Goal: Task Accomplishment & Management: Complete application form

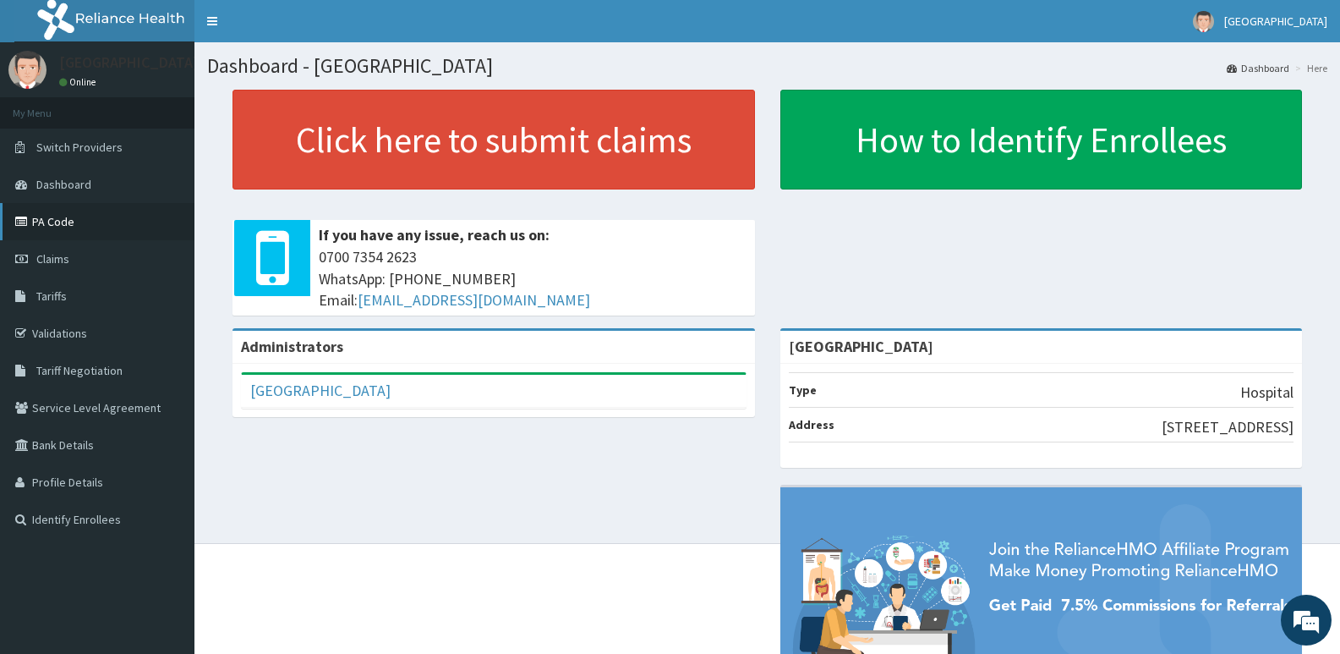
click at [44, 216] on link "PA Code" at bounding box center [97, 221] width 194 height 37
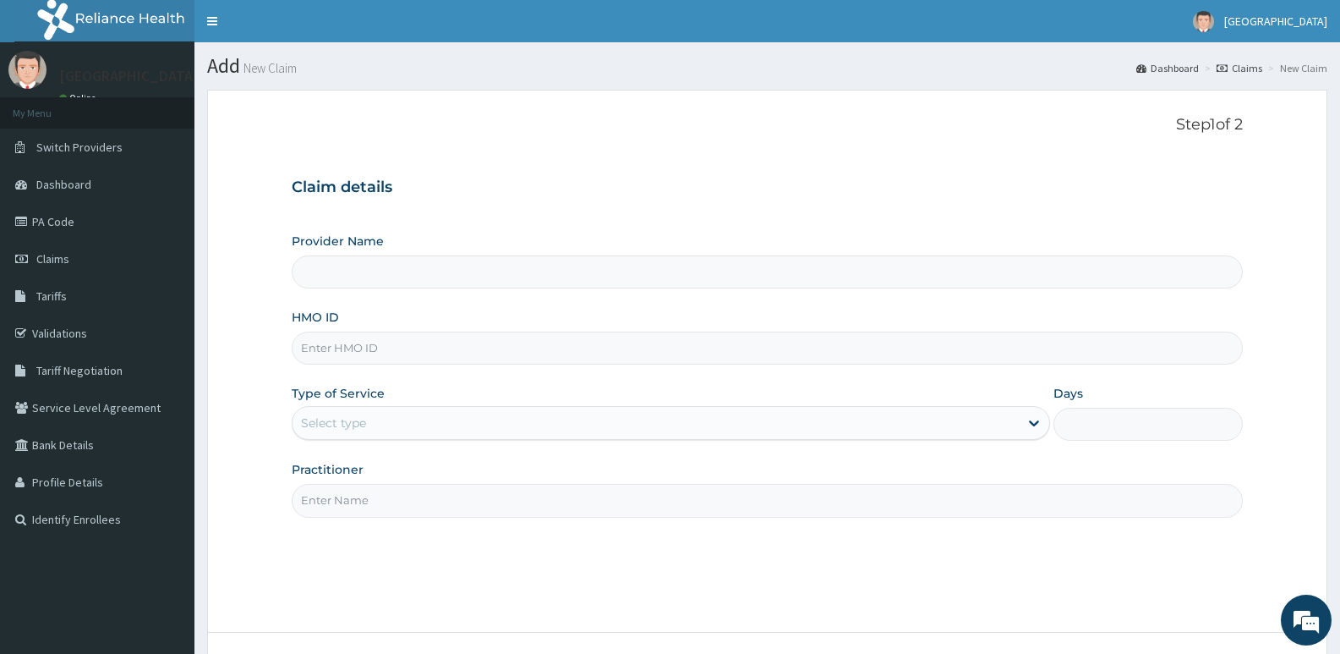
type input "[GEOGRAPHIC_DATA]"
click at [500, 342] on input "HMO ID" at bounding box center [767, 347] width 951 height 33
paste input "FMC/10471/A"
type input "FMC/10471/A"
click at [417, 425] on div "Select type" at bounding box center [655, 422] width 725 height 27
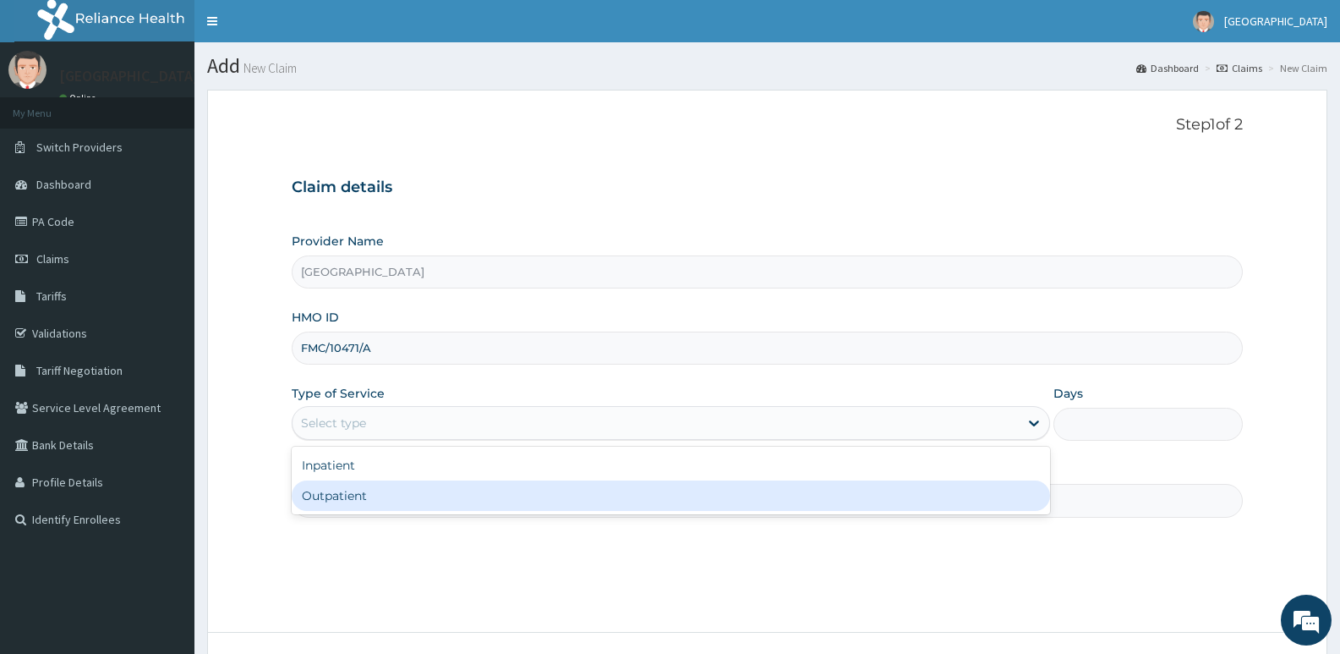
click at [357, 498] on div "Outpatient" at bounding box center [671, 495] width 758 height 30
type input "1"
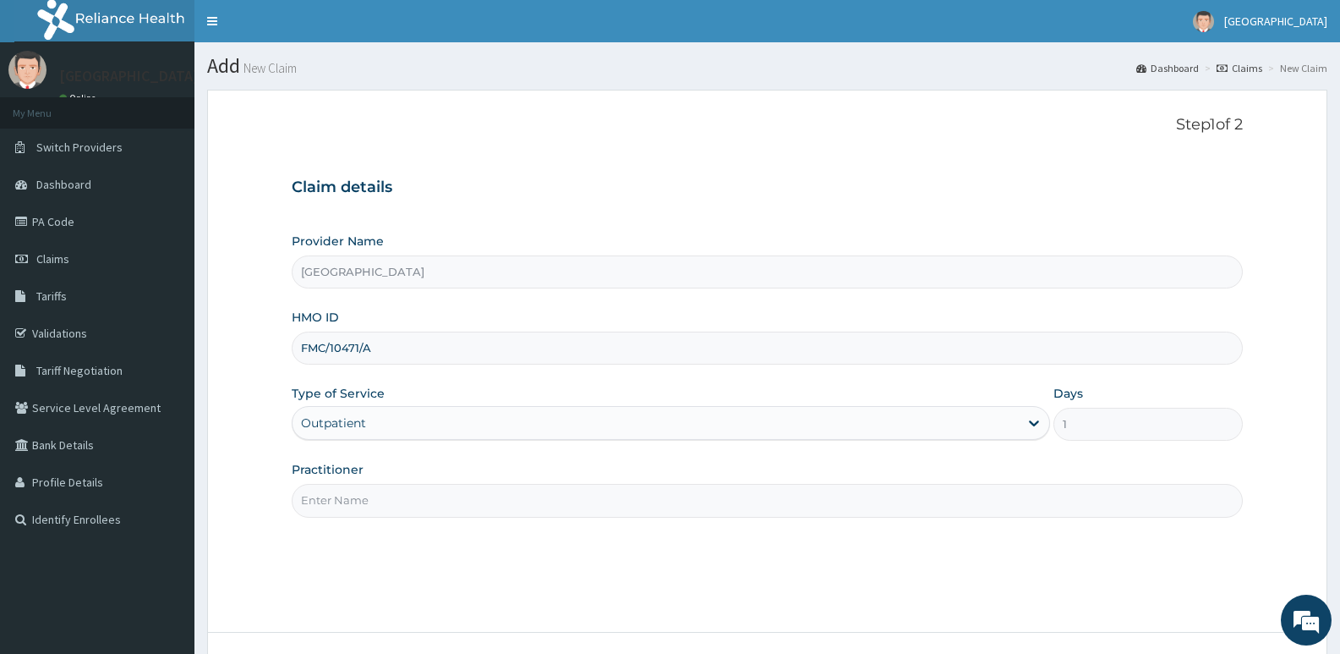
click at [364, 504] on input "Practitioner" at bounding box center [767, 500] width 951 height 33
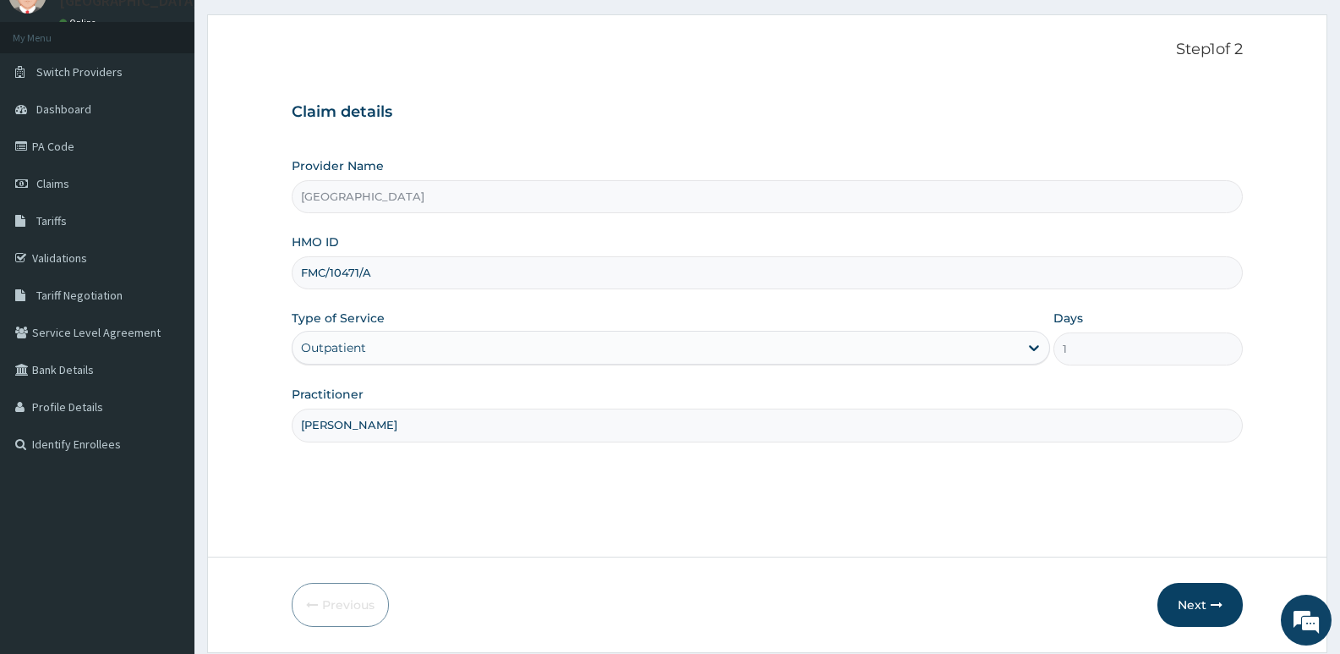
scroll to position [130, 0]
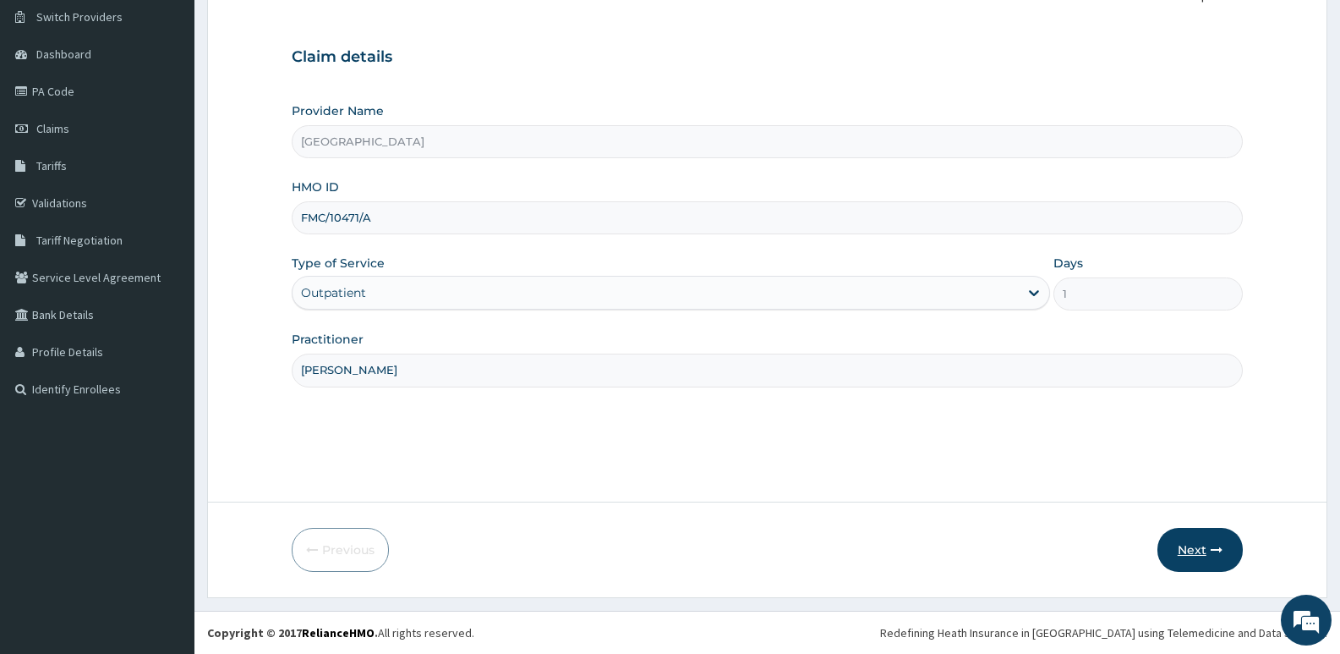
type input "DR ARINZE"
click at [1211, 555] on icon "button" at bounding box center [1217, 550] width 12 height 12
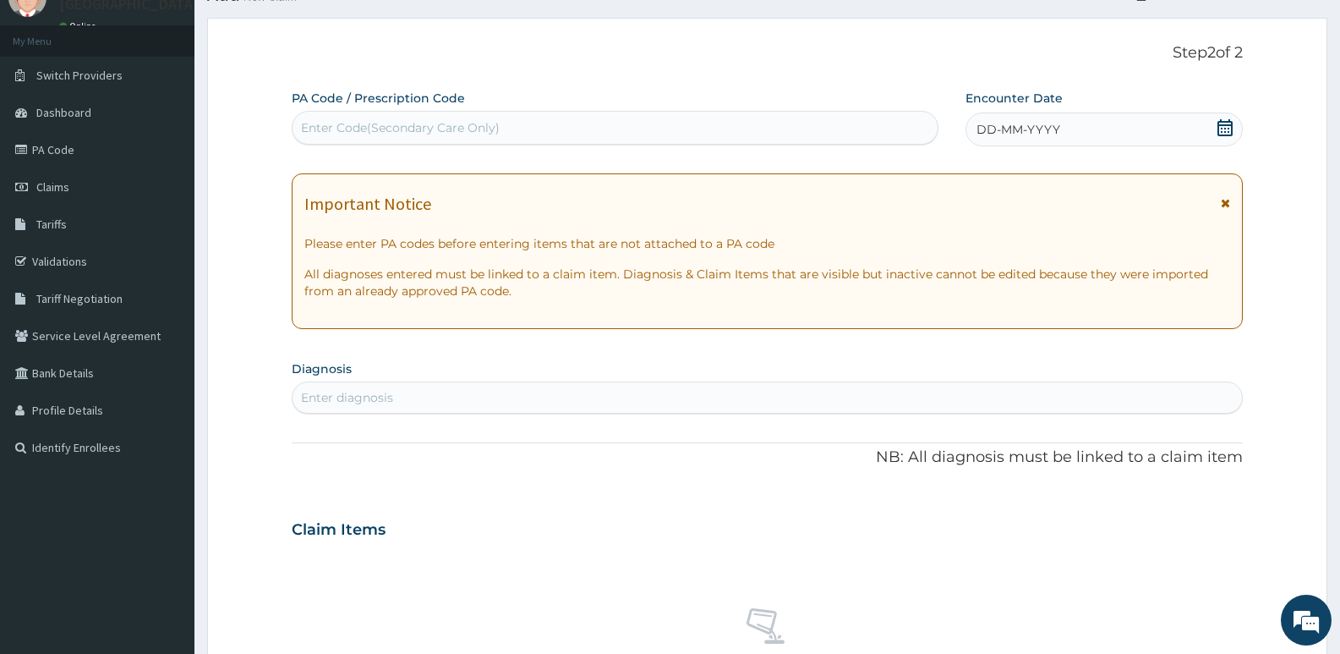
scroll to position [0, 0]
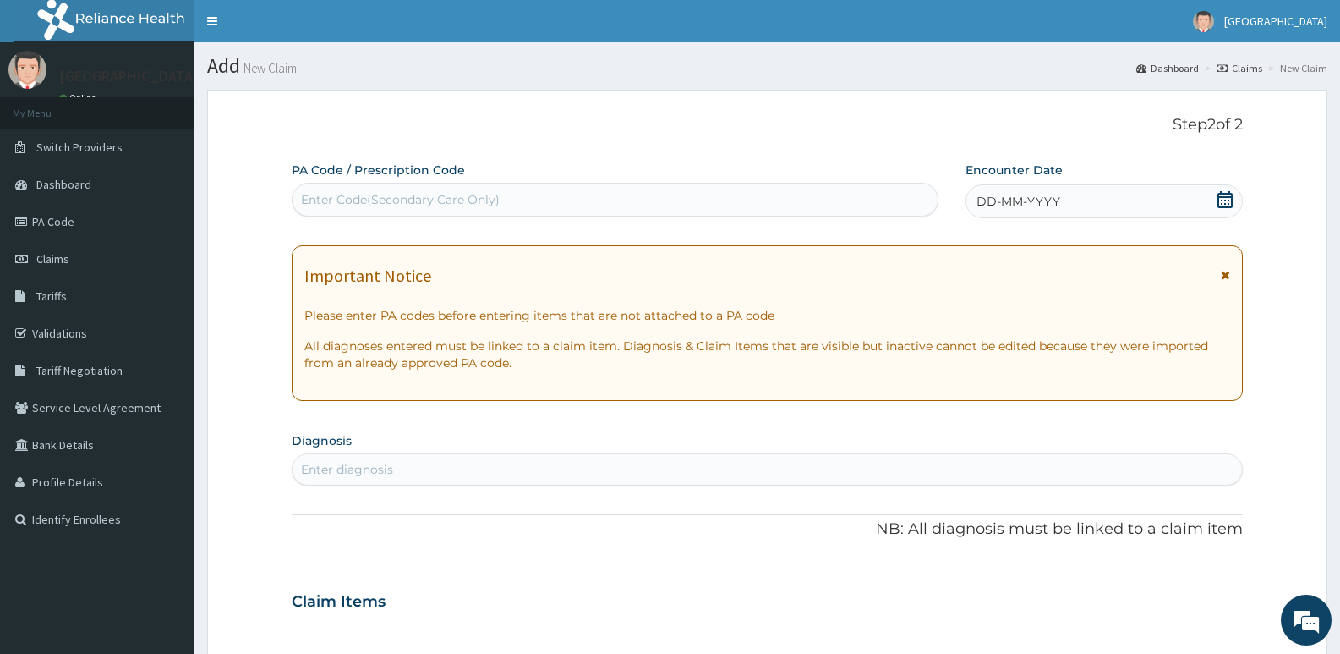
click at [519, 200] on div "Enter Code(Secondary Care Only)" at bounding box center [615, 199] width 645 height 27
paste input "PA/3CCA4F"
type input "PA/3CCA4F"
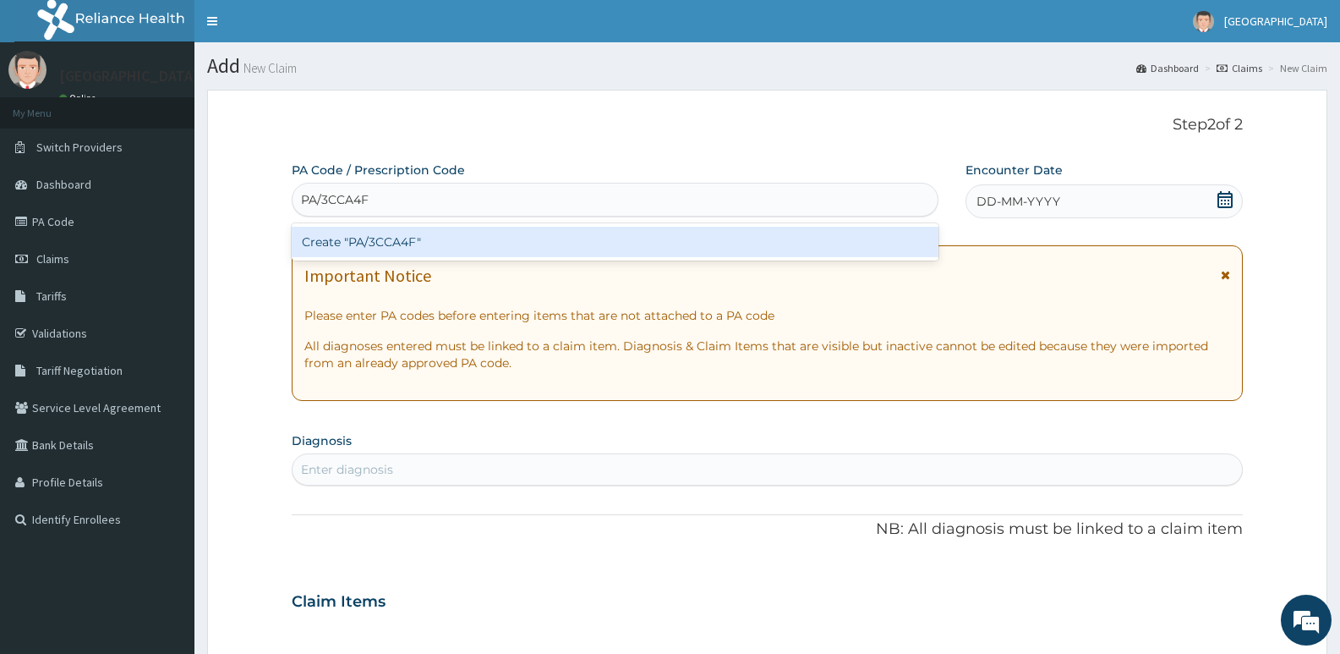
click at [505, 247] on div "Create "PA/3CCA4F"" at bounding box center [615, 242] width 647 height 30
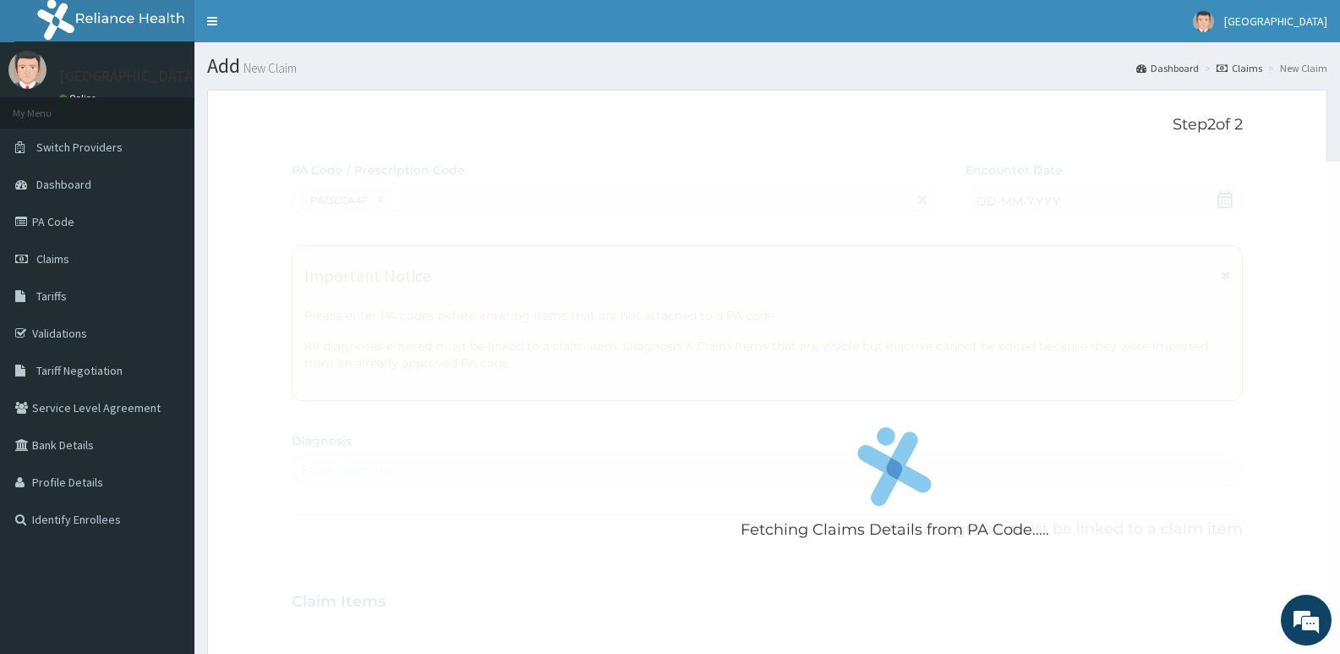
scroll to position [501, 0]
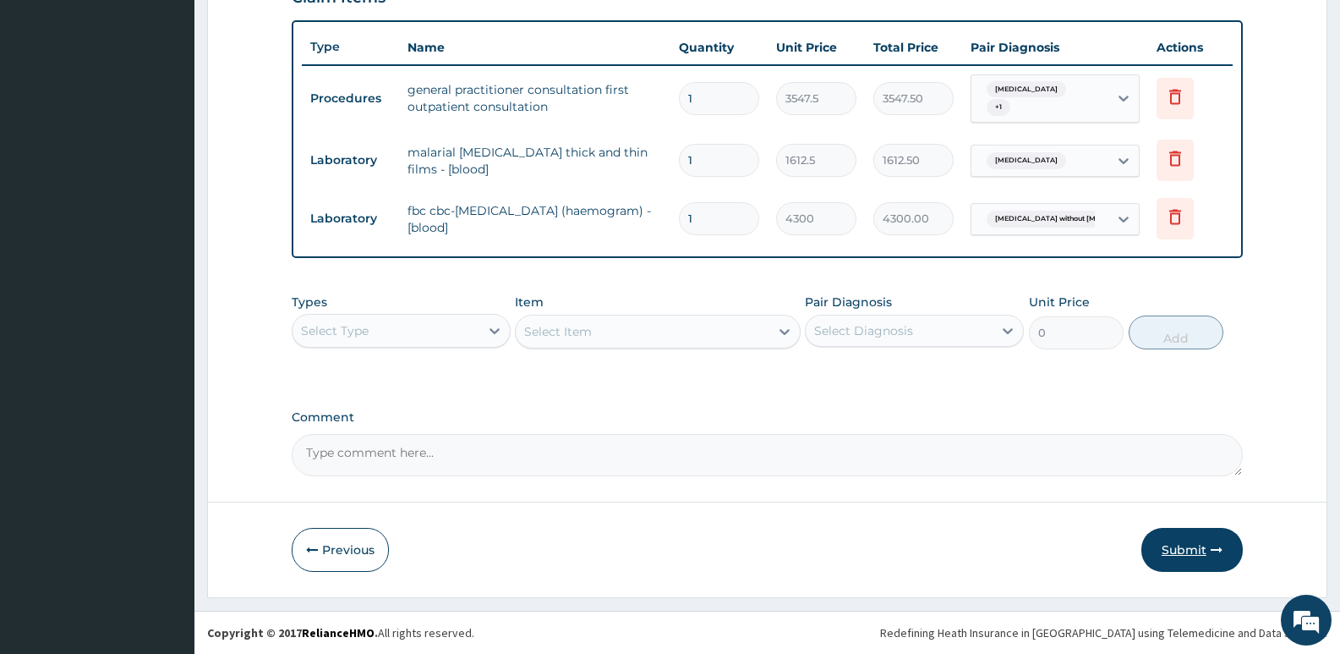
click at [1180, 551] on button "Submit" at bounding box center [1191, 550] width 101 height 44
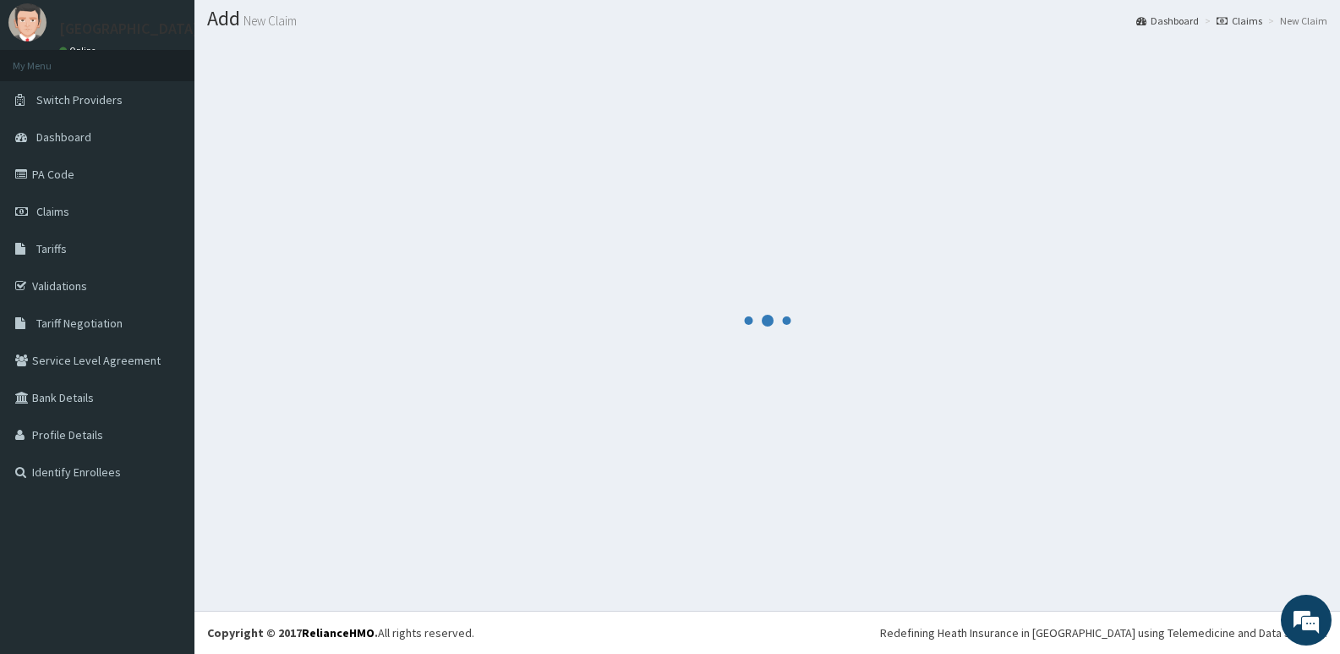
scroll to position [47, 0]
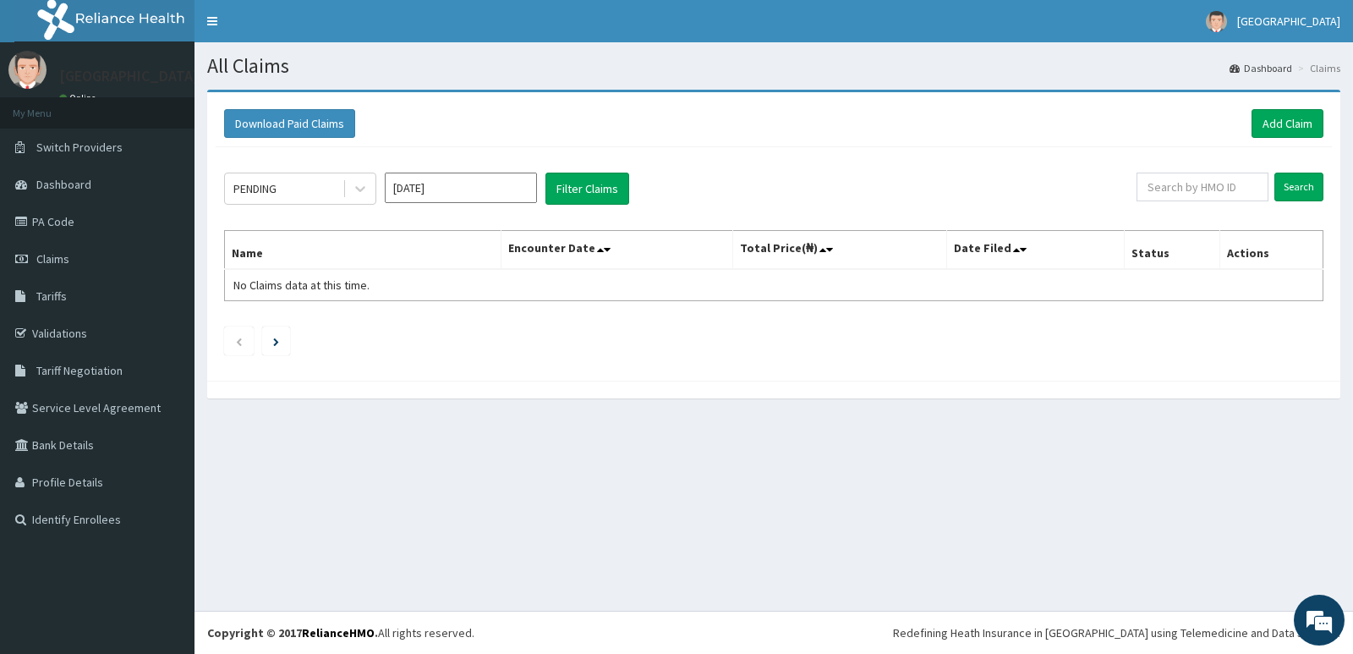
click at [306, 199] on div "PENDING" at bounding box center [284, 188] width 118 height 27
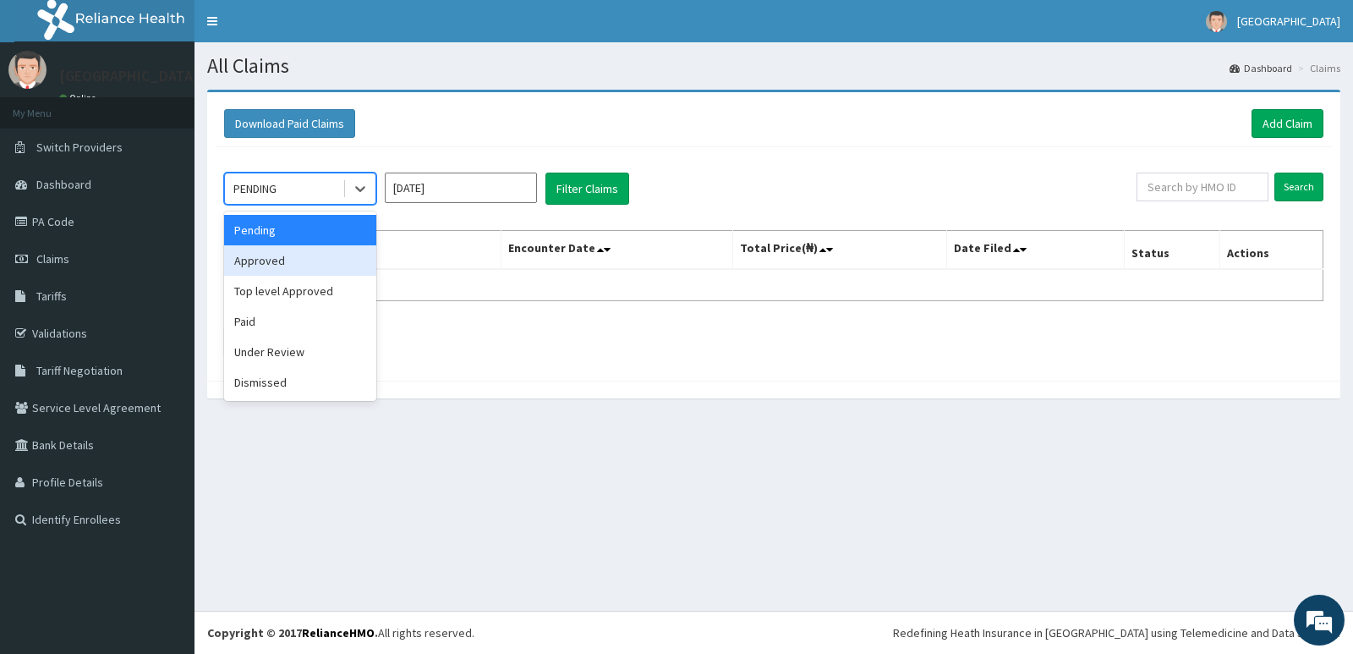
click at [287, 258] on div "Approved" at bounding box center [300, 260] width 152 height 30
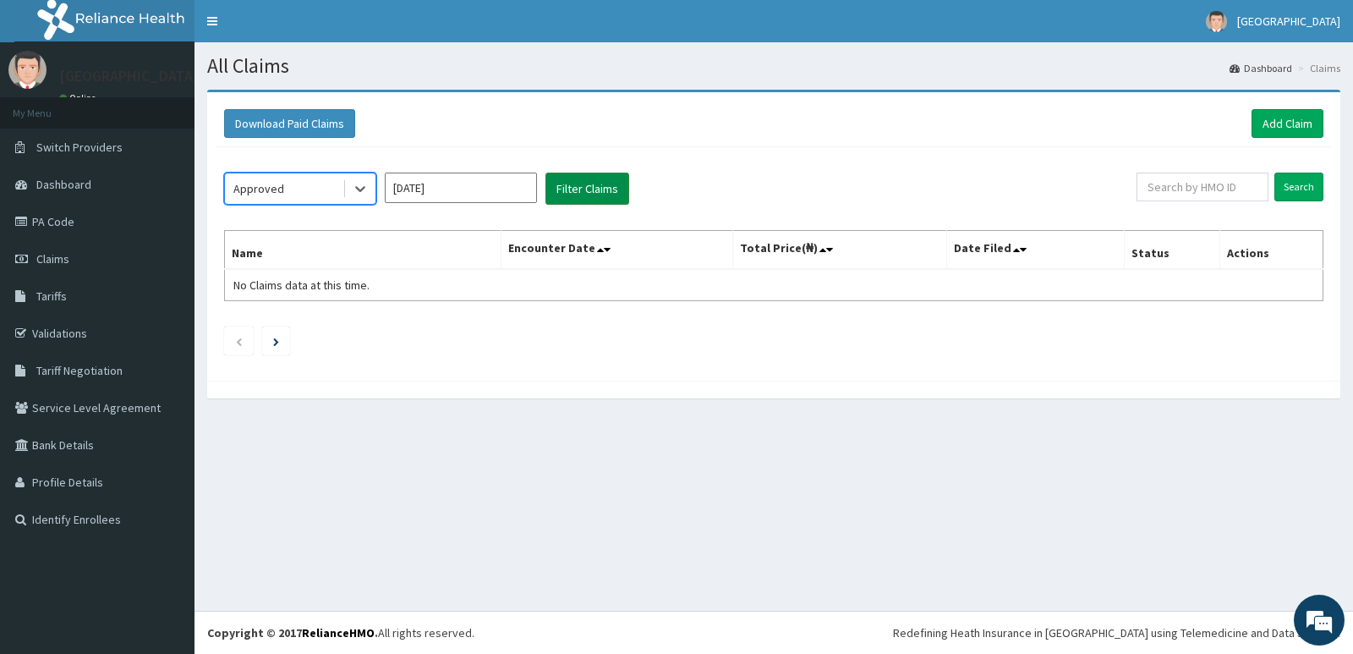
click at [613, 186] on button "Filter Claims" at bounding box center [587, 188] width 84 height 32
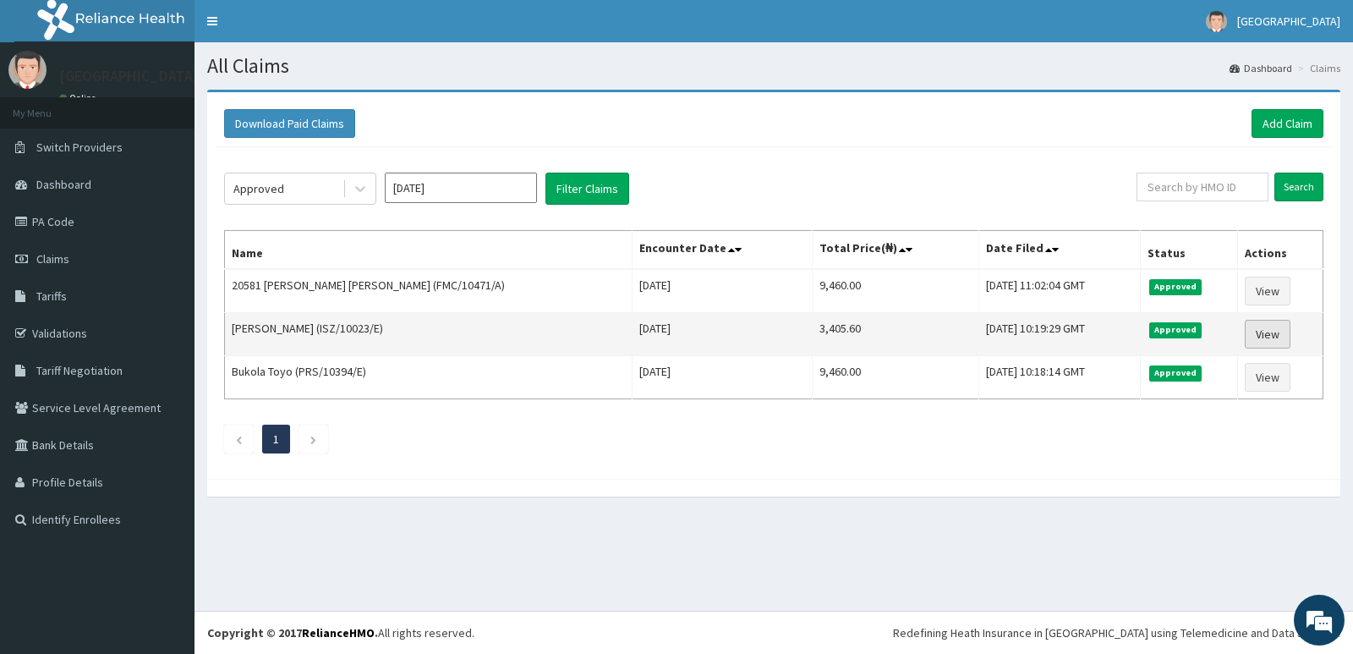
click at [1266, 330] on link "View" at bounding box center [1268, 334] width 46 height 29
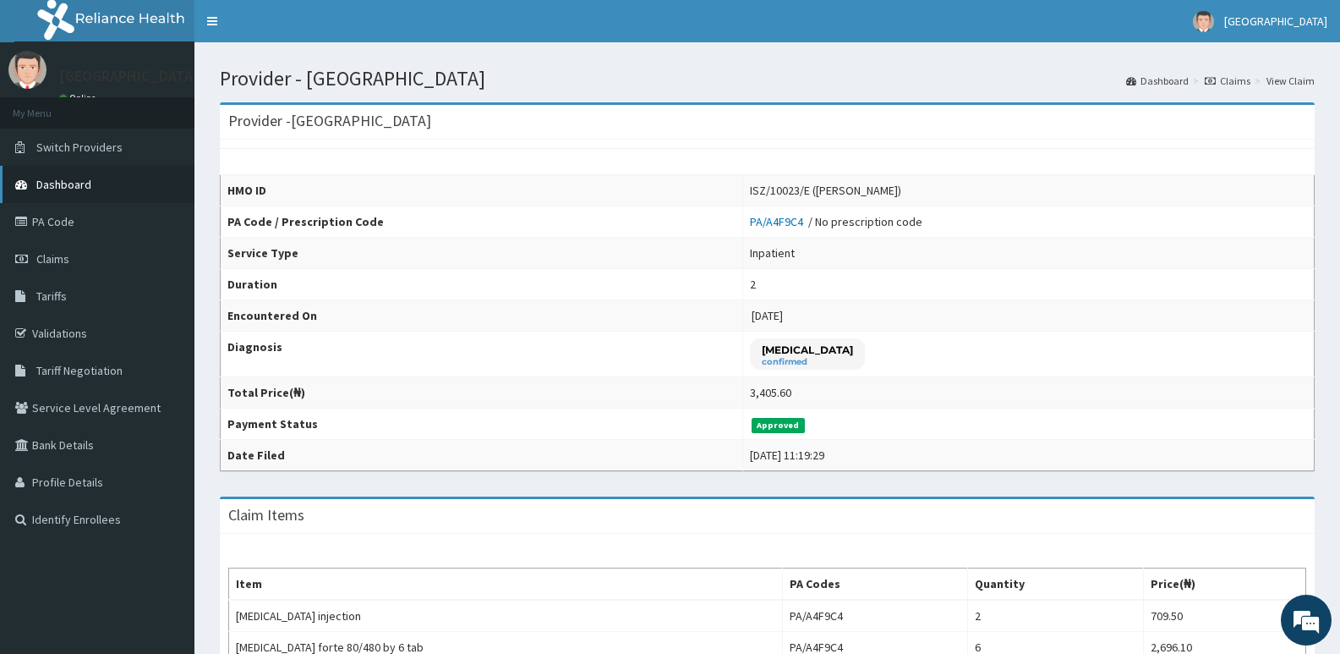
click at [71, 184] on span "Dashboard" at bounding box center [63, 184] width 55 height 15
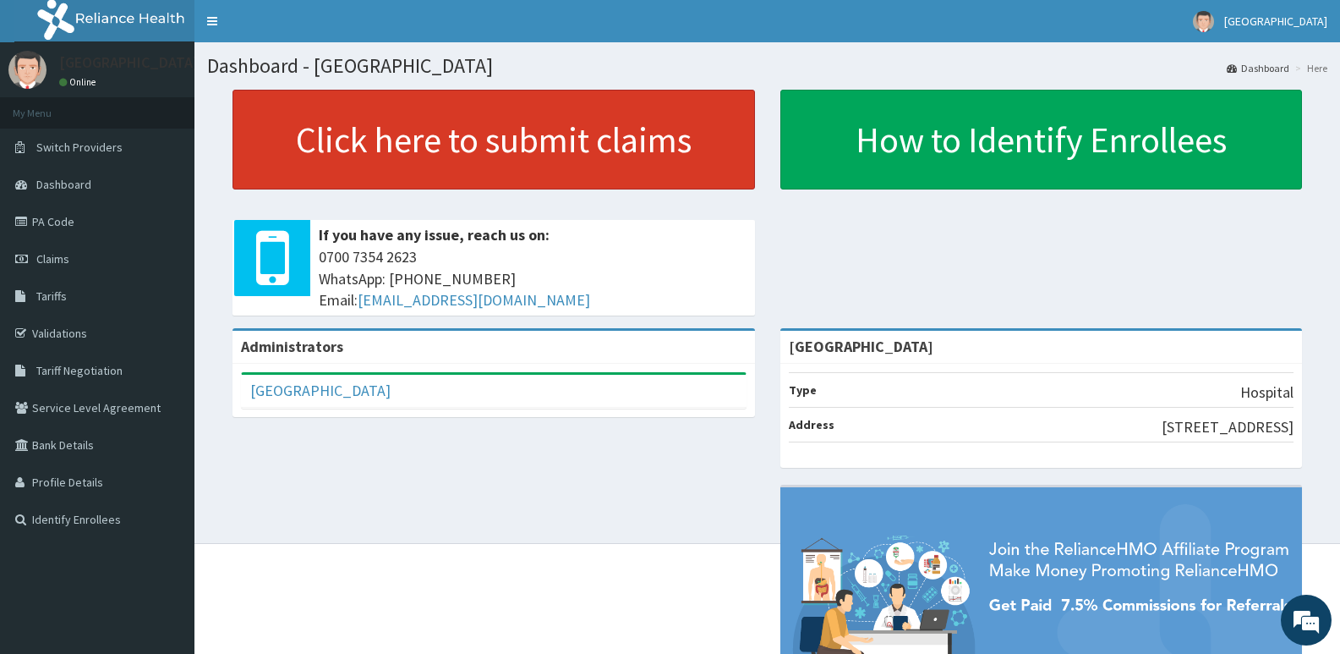
click at [510, 147] on link "Click here to submit claims" at bounding box center [494, 140] width 523 height 100
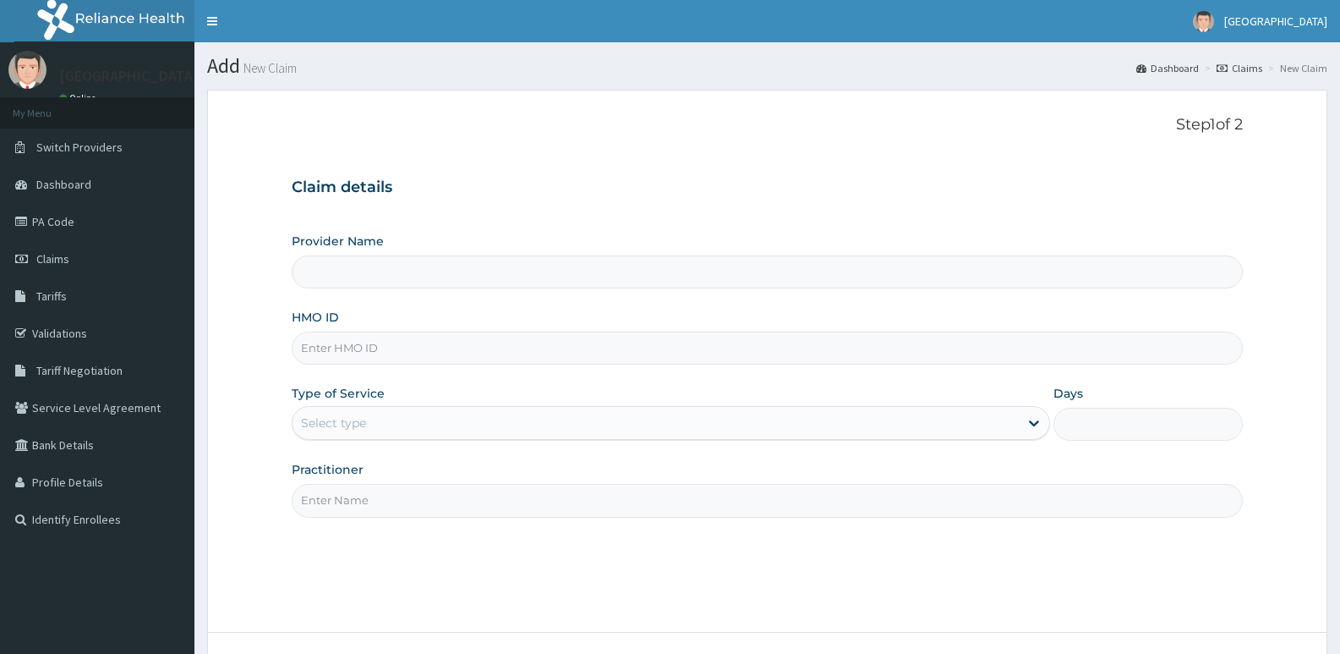
click at [427, 336] on input "HMO ID" at bounding box center [767, 347] width 951 height 33
paste input "MDU/10115/C"
type input "MDU/10115/C"
click at [398, 429] on div "Select type" at bounding box center [655, 422] width 725 height 27
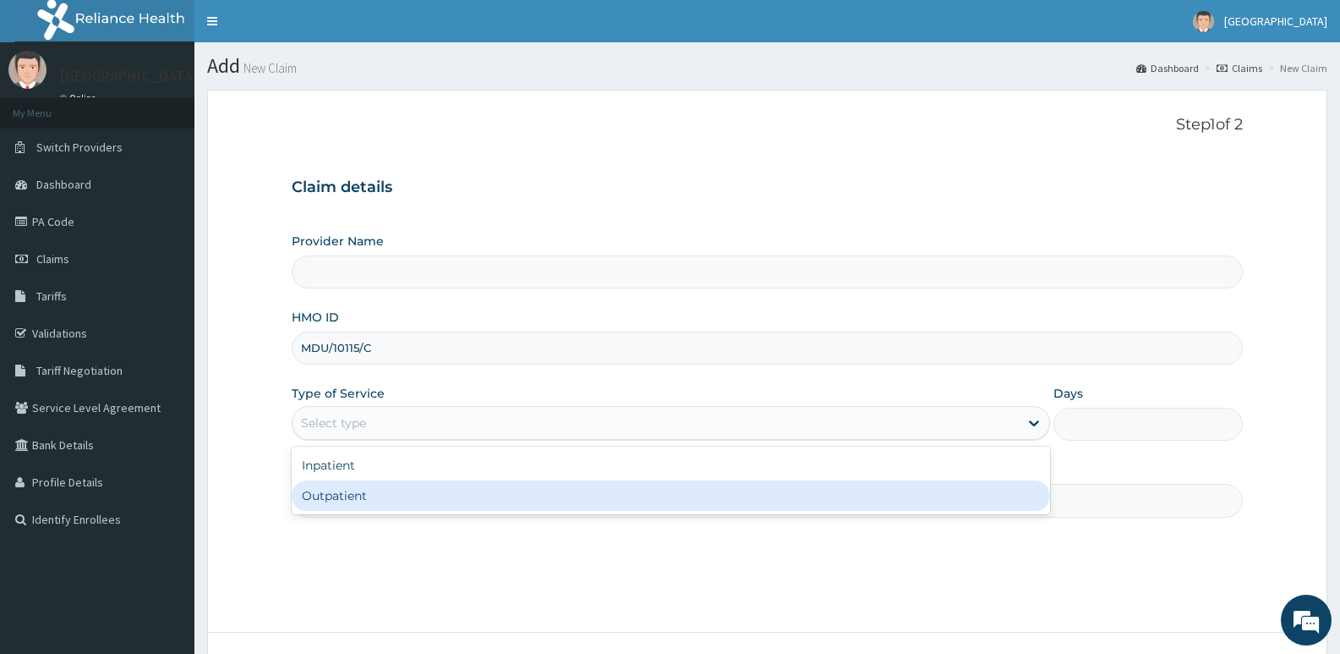
click at [358, 501] on div "Outpatient" at bounding box center [671, 495] width 758 height 30
type input "1"
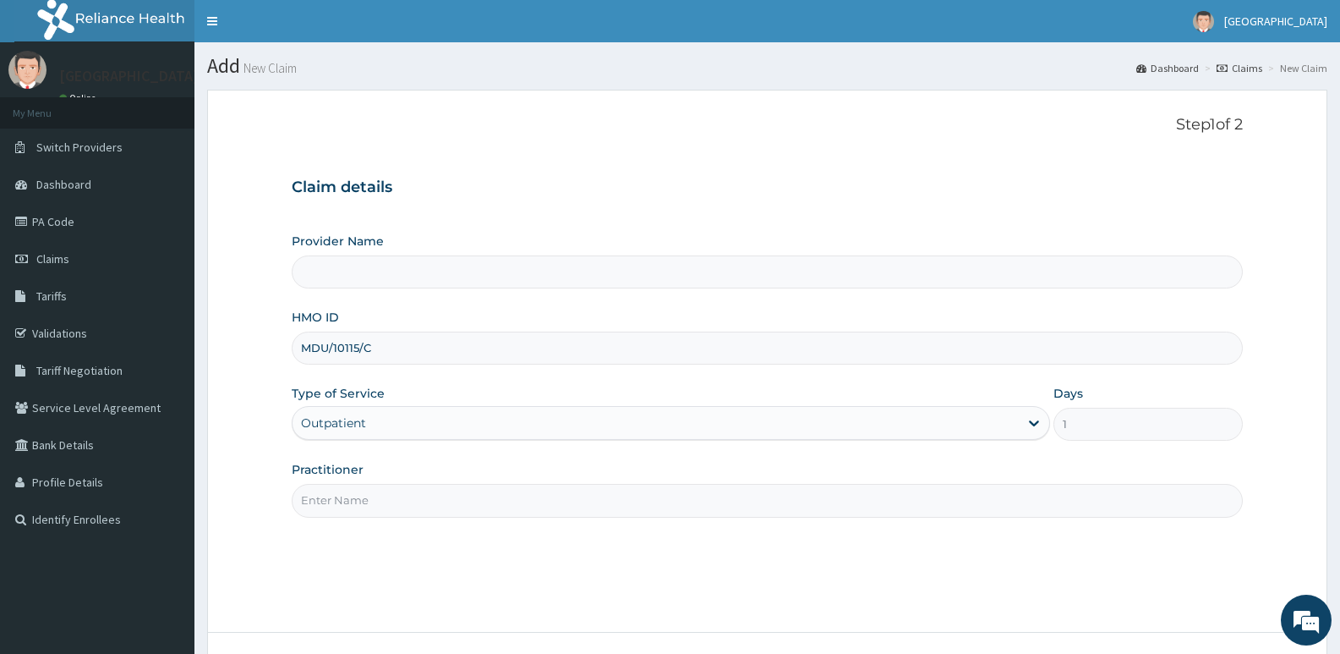
click at [378, 495] on input "Practitioner" at bounding box center [767, 500] width 951 height 33
type input "DR"
type input "[GEOGRAPHIC_DATA]"
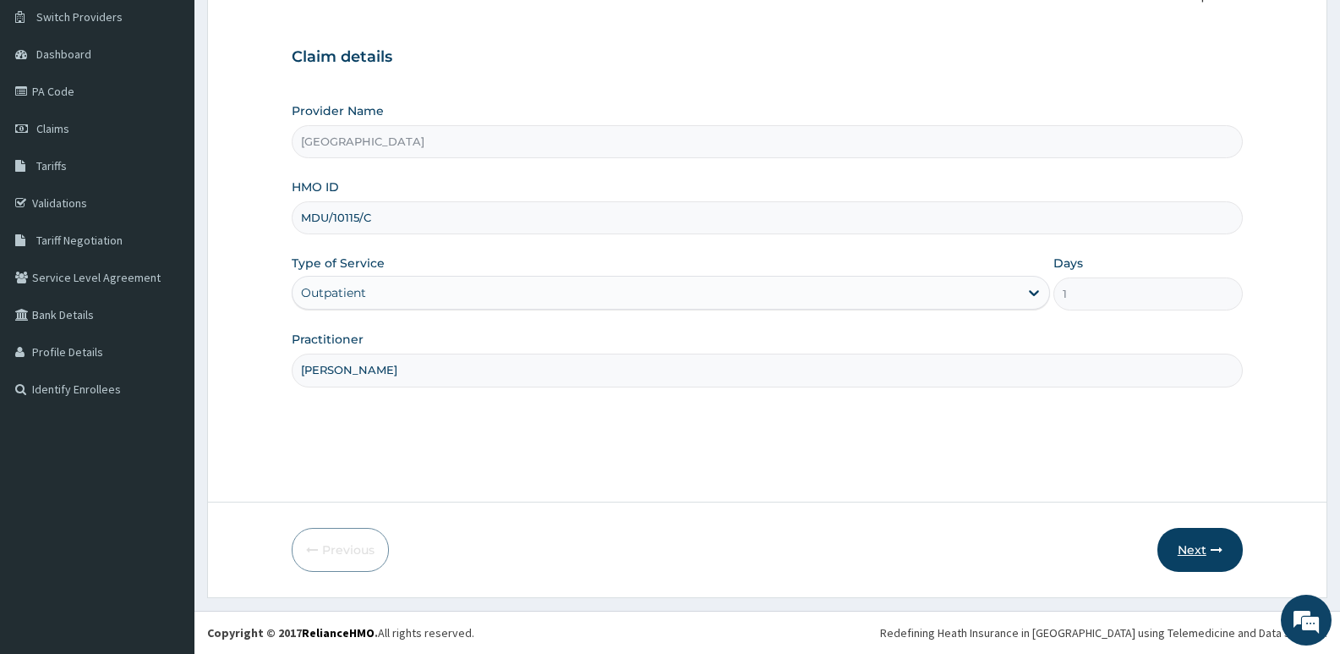
type input "DR ARINZE"
click at [1188, 544] on button "Next" at bounding box center [1199, 550] width 85 height 44
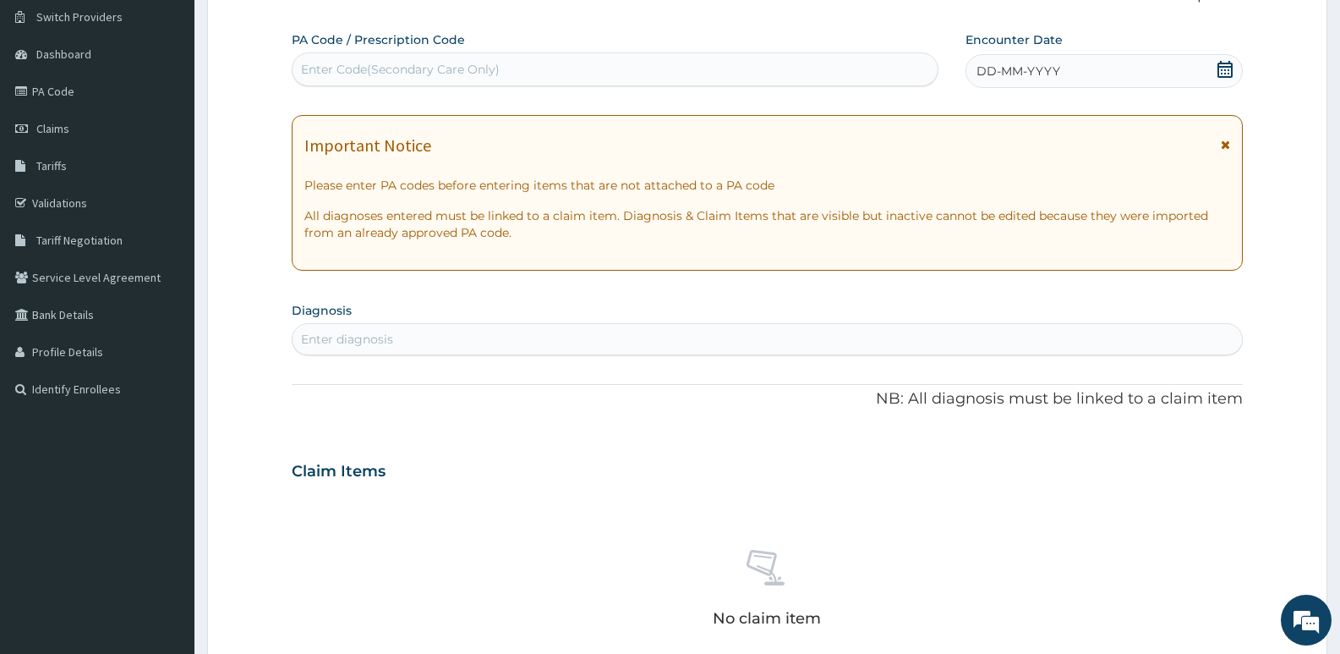
scroll to position [0, 0]
click at [575, 74] on div "Enter Code(Secondary Care Only)" at bounding box center [615, 69] width 647 height 34
click at [576, 55] on div "Enter Code(Secondary Care Only)" at bounding box center [615, 69] width 647 height 34
paste input "PA/AB1850"
type input "PA/AB1850"
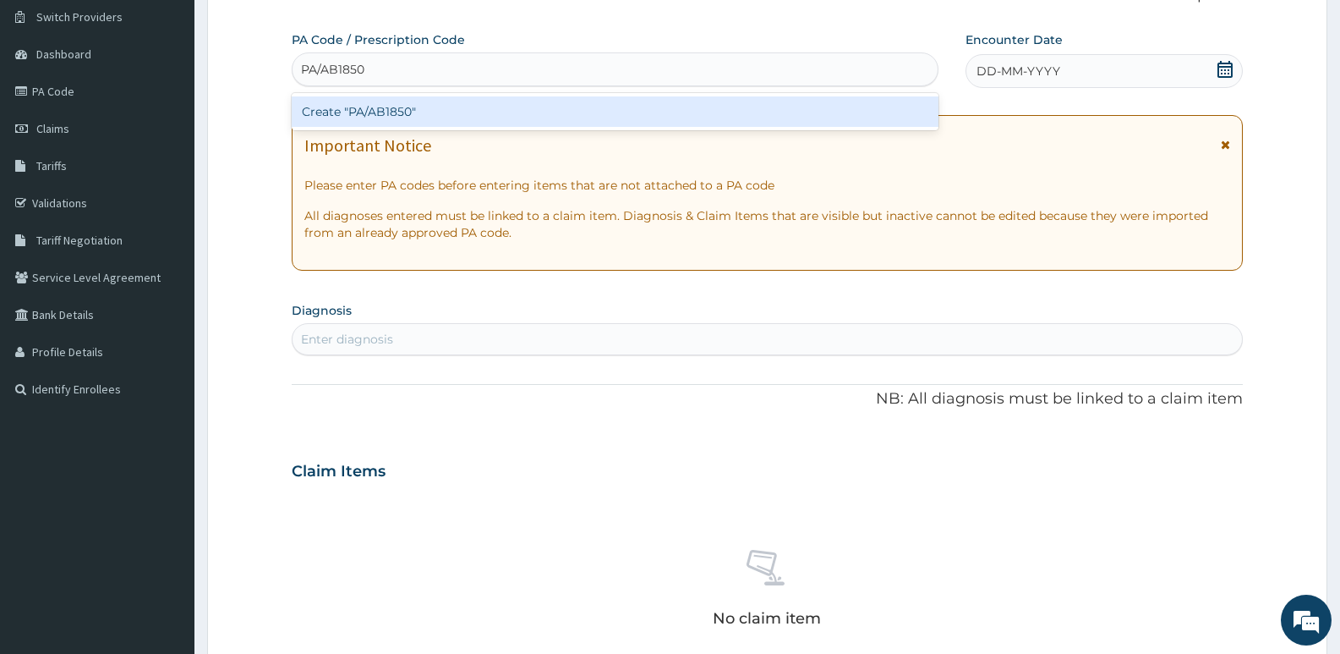
click at [558, 113] on div "Create "PA/AB1850"" at bounding box center [615, 111] width 647 height 30
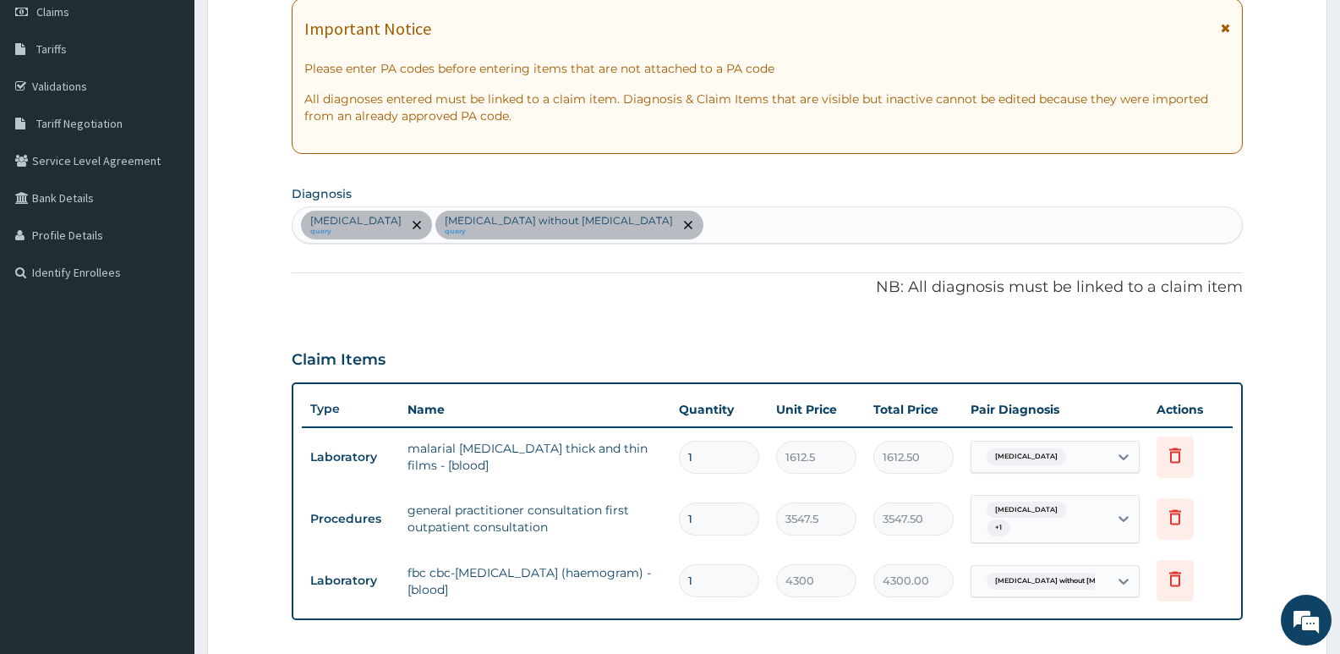
scroll to position [609, 0]
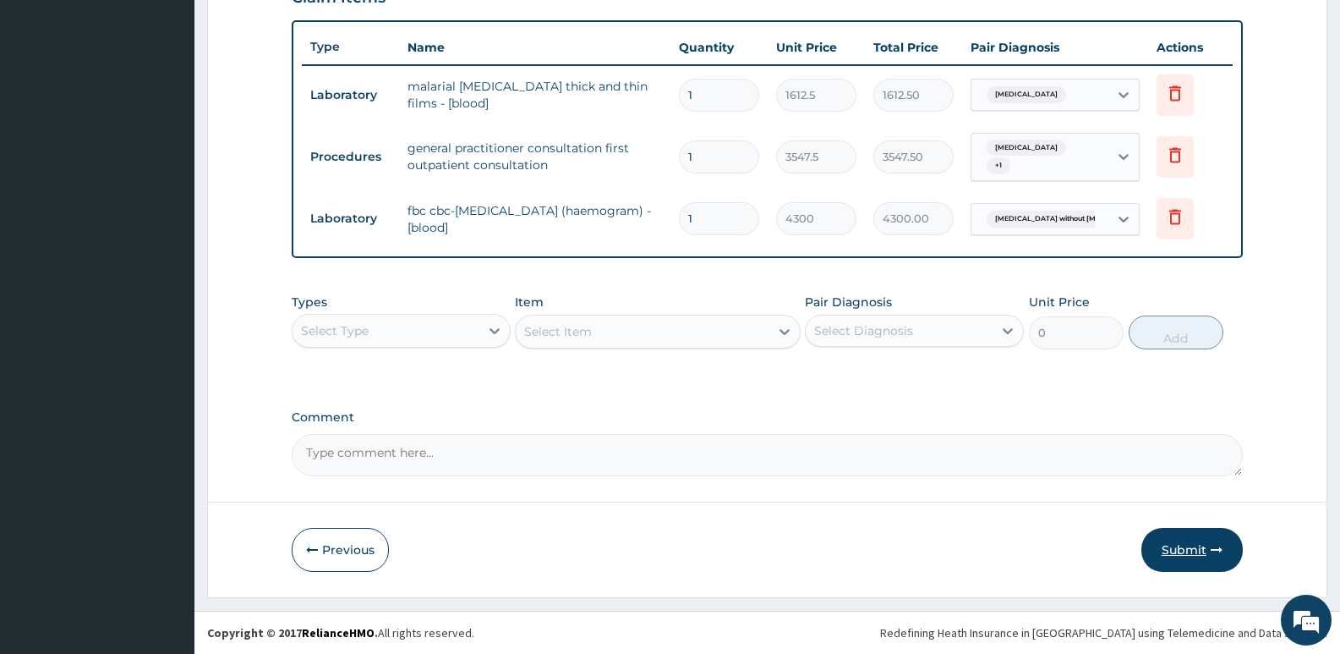
click at [1181, 549] on button "Submit" at bounding box center [1191, 550] width 101 height 44
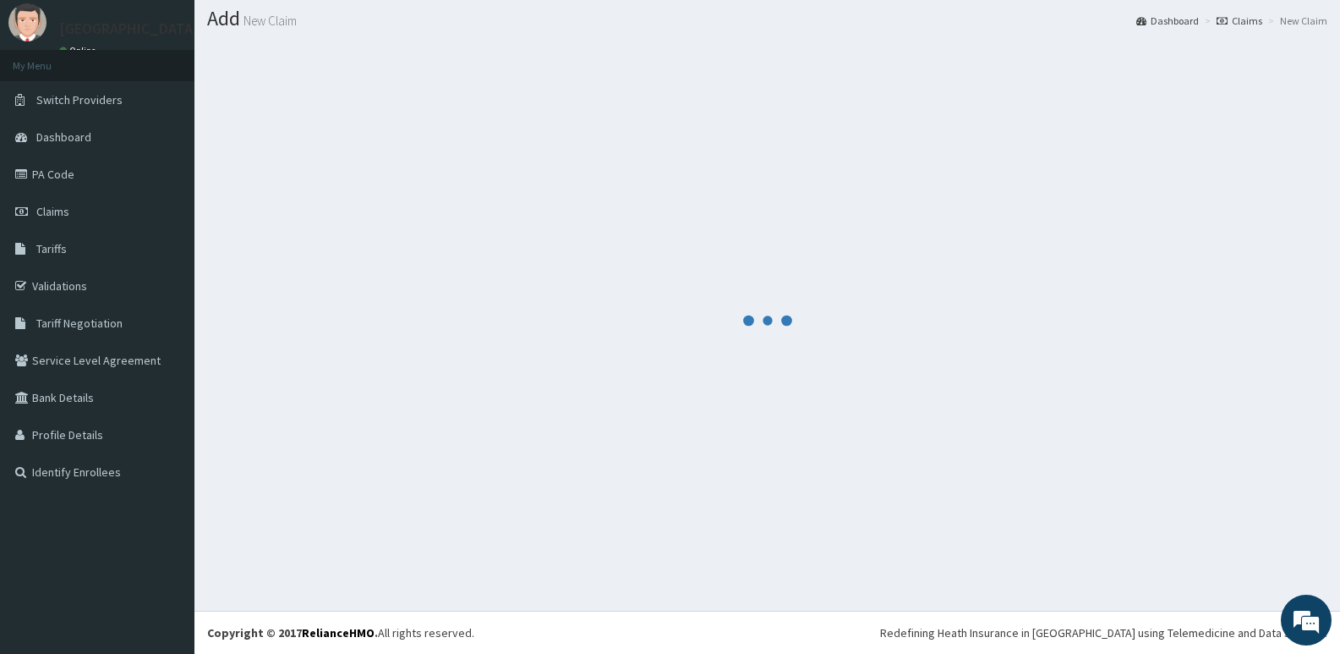
scroll to position [47, 0]
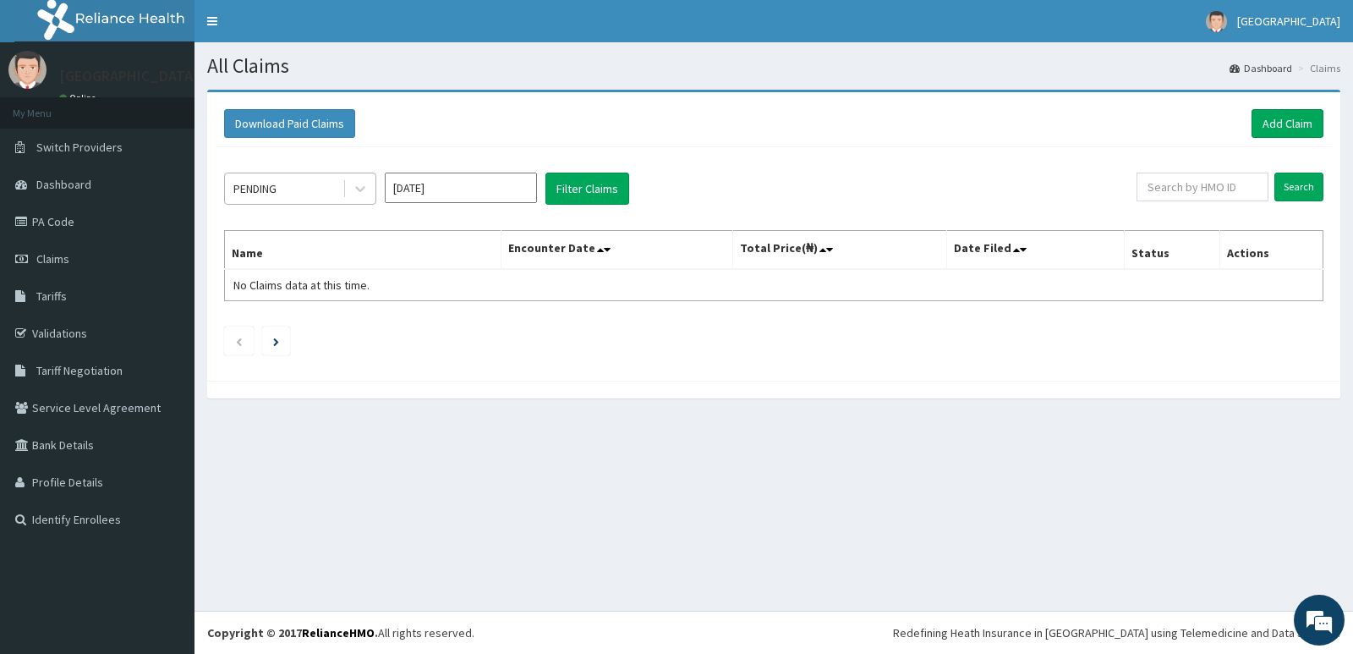
click at [269, 189] on div "PENDING" at bounding box center [254, 188] width 43 height 17
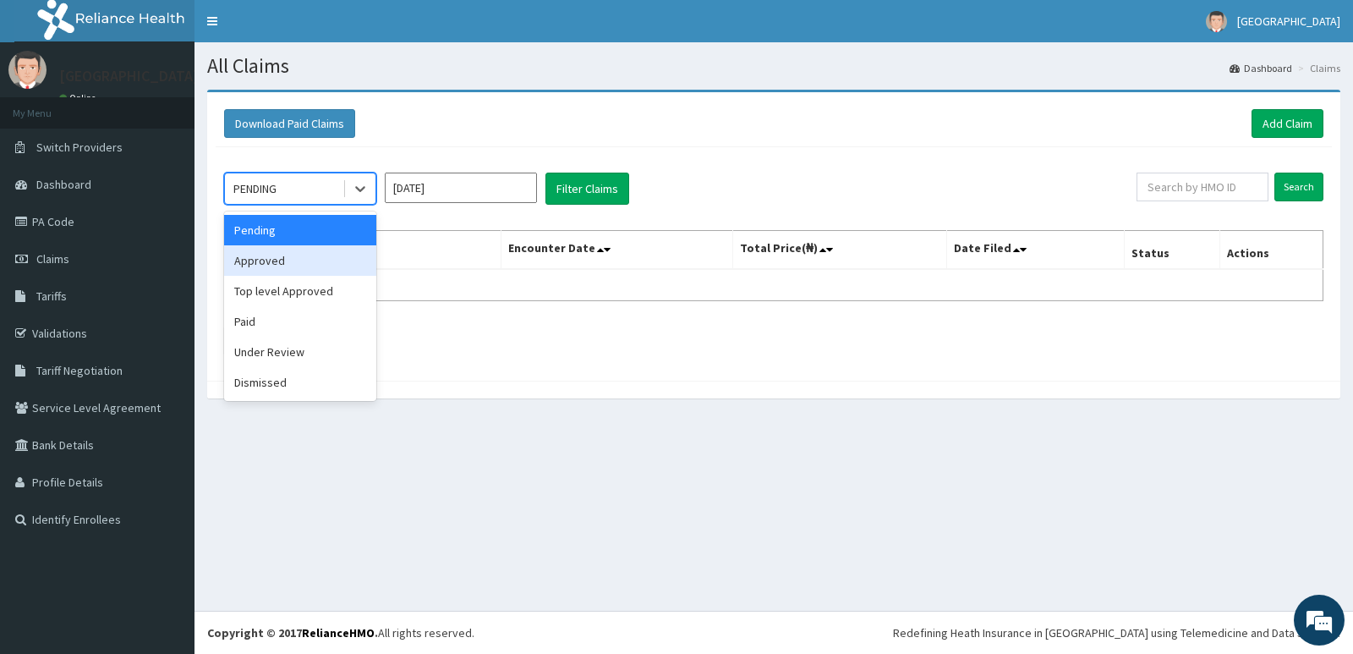
click at [273, 260] on div "Approved" at bounding box center [300, 260] width 152 height 30
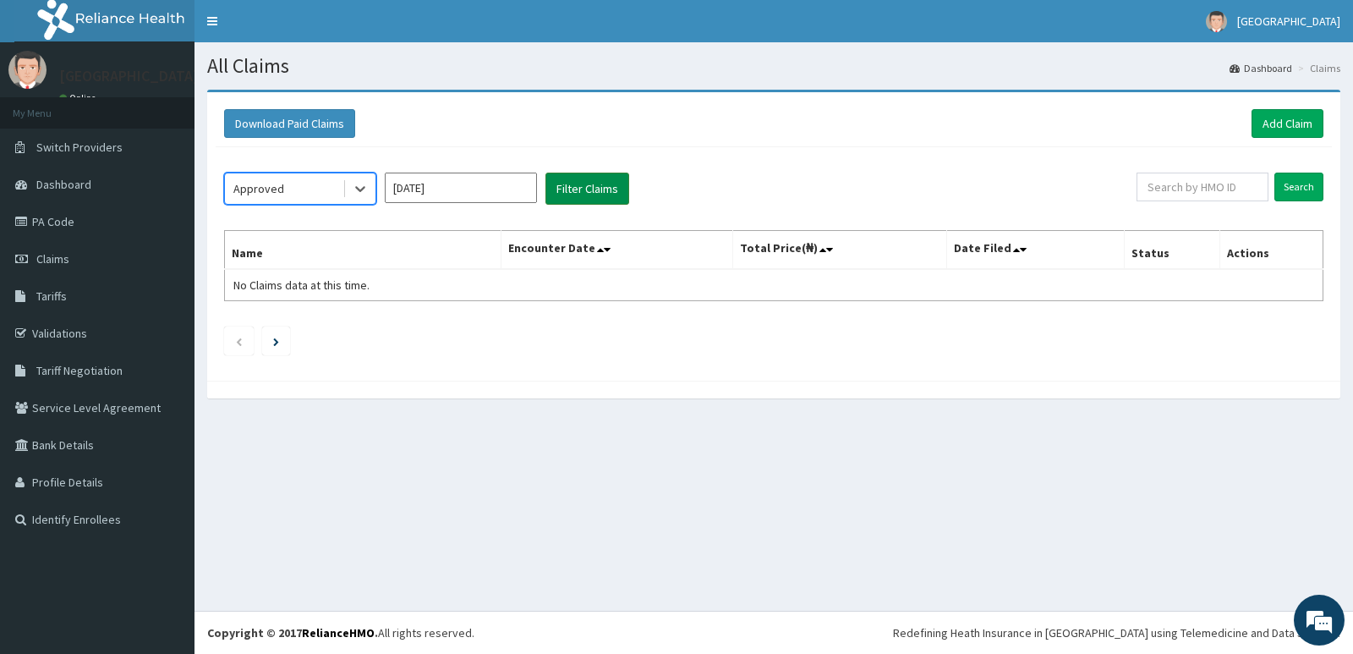
click at [601, 183] on button "Filter Claims" at bounding box center [587, 188] width 84 height 32
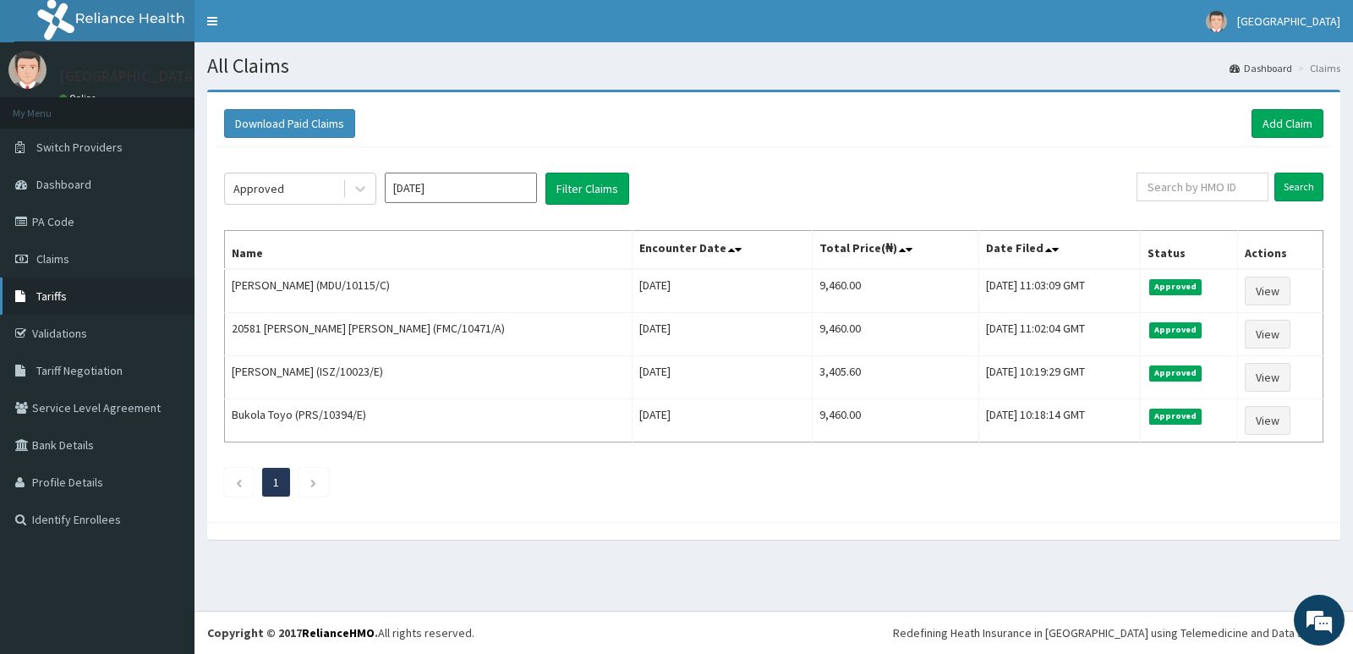
click at [51, 292] on span "Tariffs" at bounding box center [51, 295] width 30 height 15
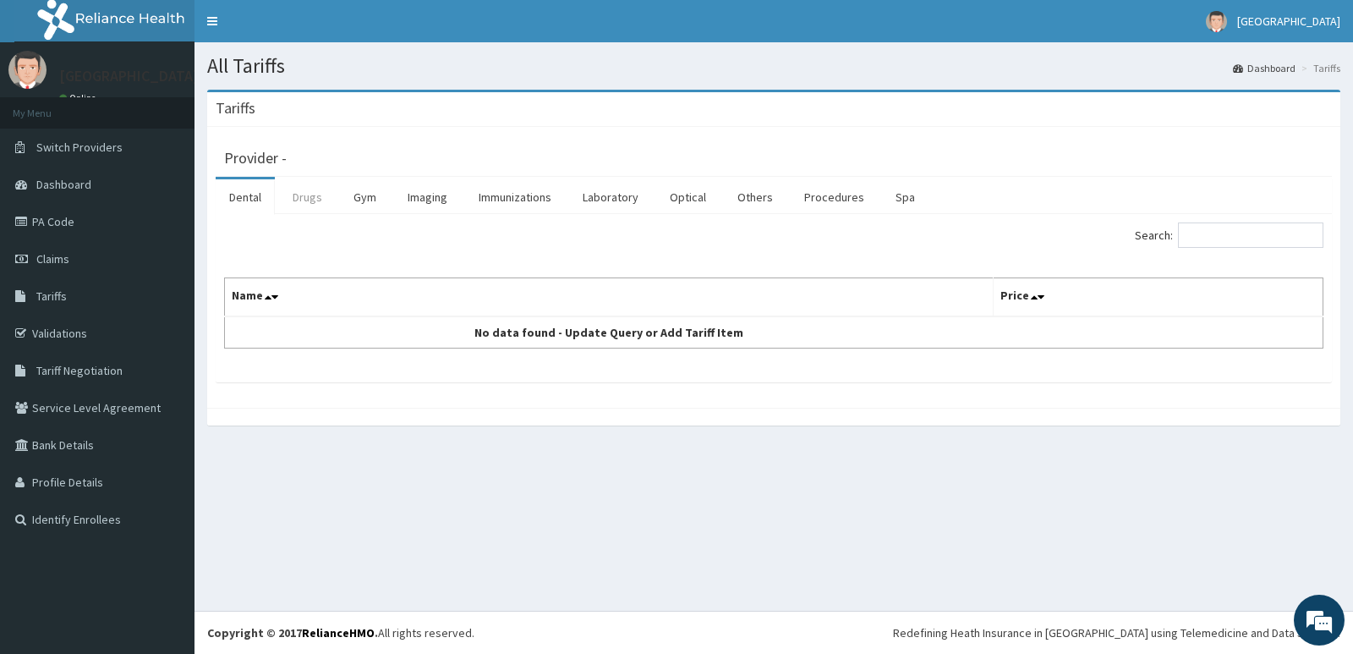
click at [300, 199] on link "Drugs" at bounding box center [307, 197] width 57 height 36
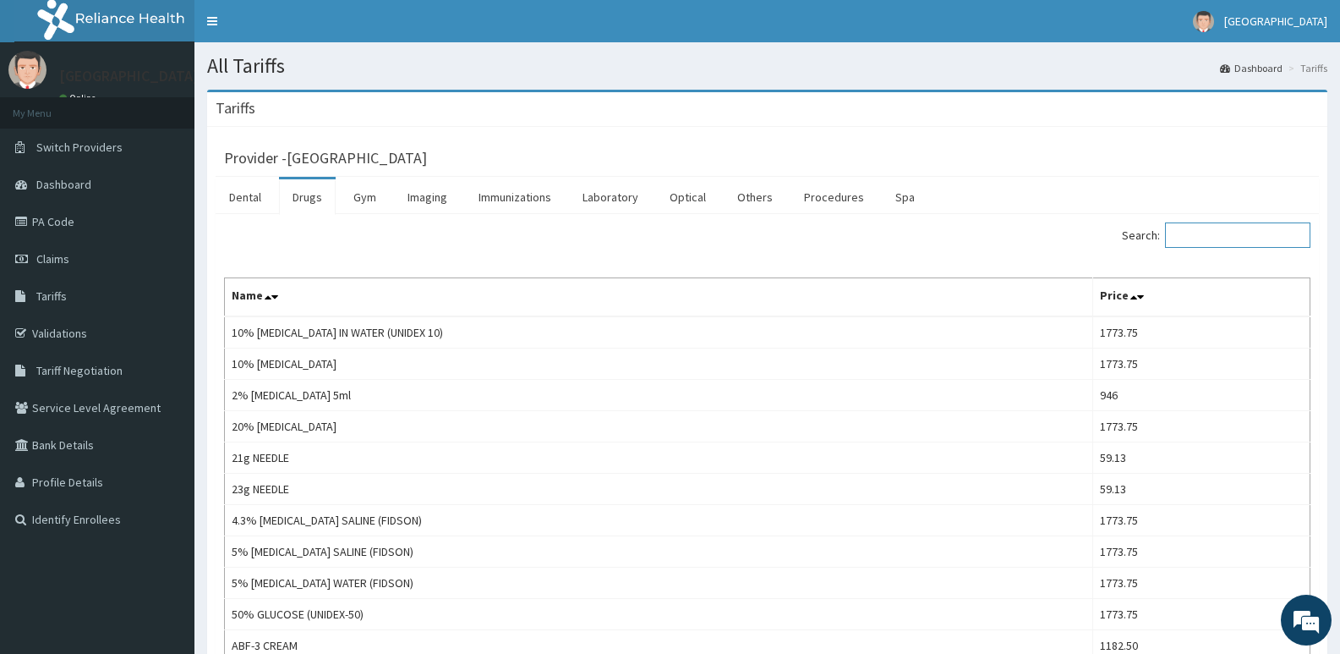
click at [1264, 235] on input "Search:" at bounding box center [1237, 234] width 145 height 25
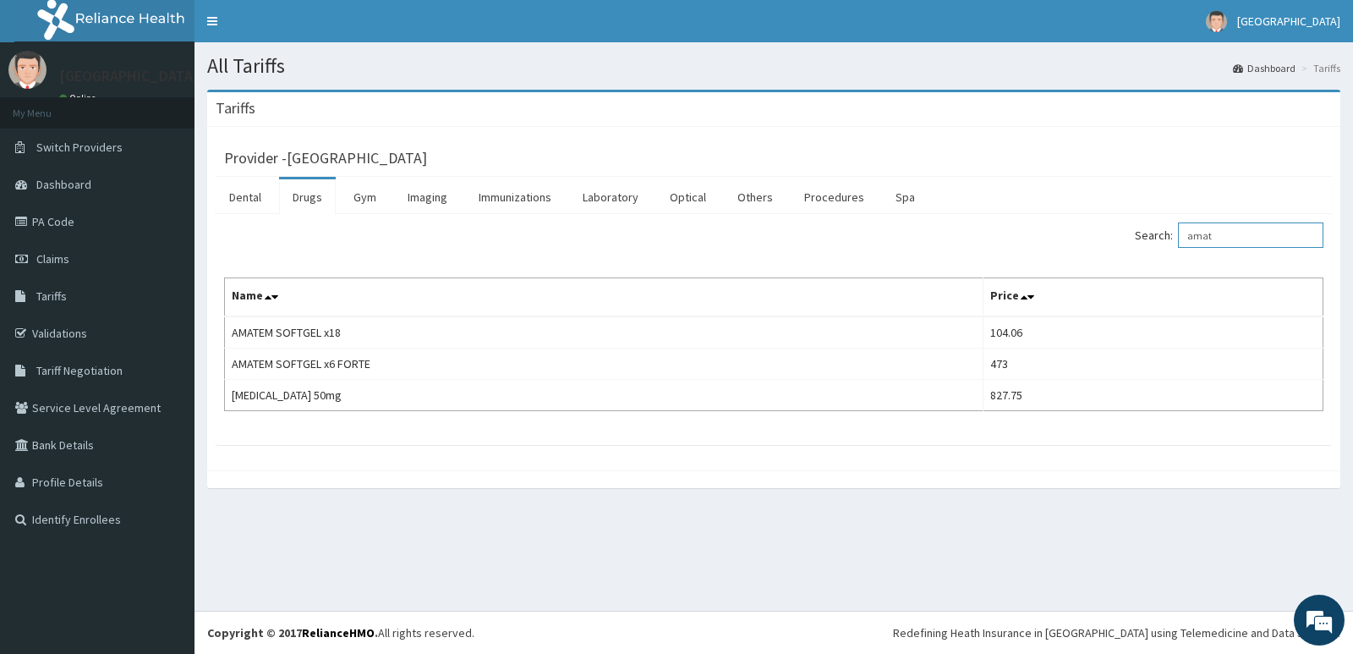
type input "amat"
click at [1277, 14] on span "[GEOGRAPHIC_DATA]" at bounding box center [1288, 21] width 103 height 15
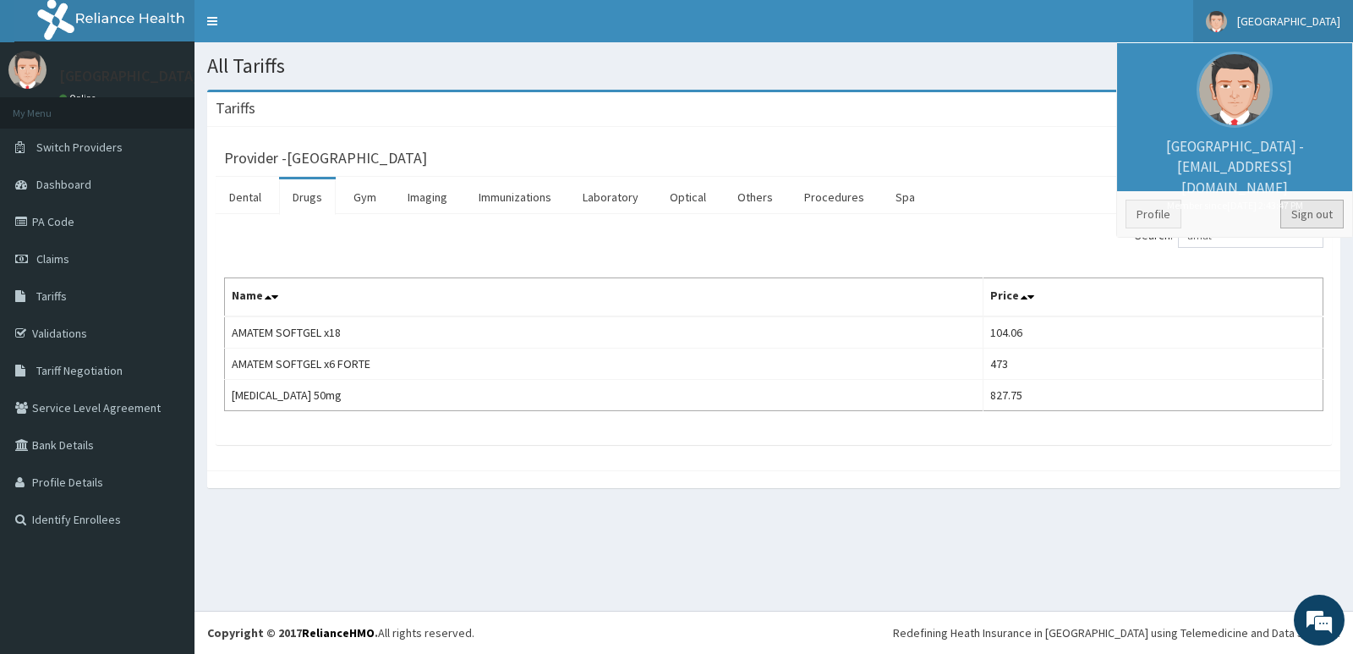
click at [1328, 209] on link "Sign out" at bounding box center [1311, 214] width 63 height 29
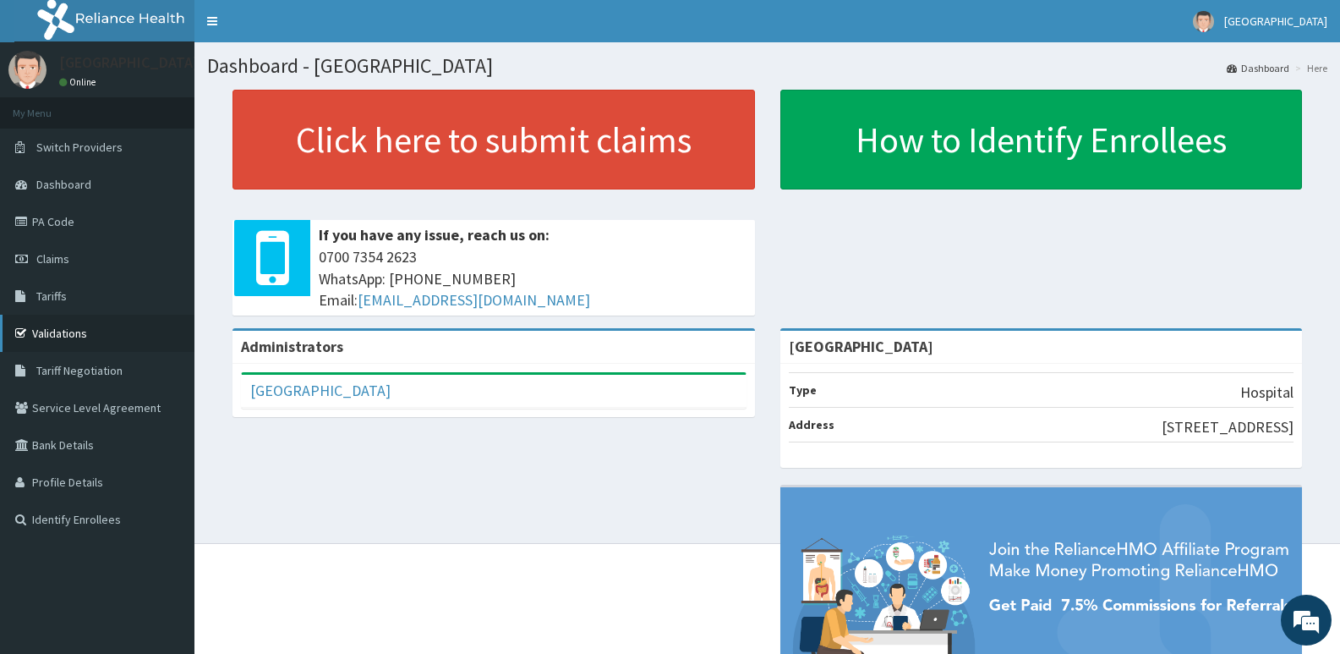
click at [70, 327] on link "Validations" at bounding box center [97, 333] width 194 height 37
